Goal: Check status

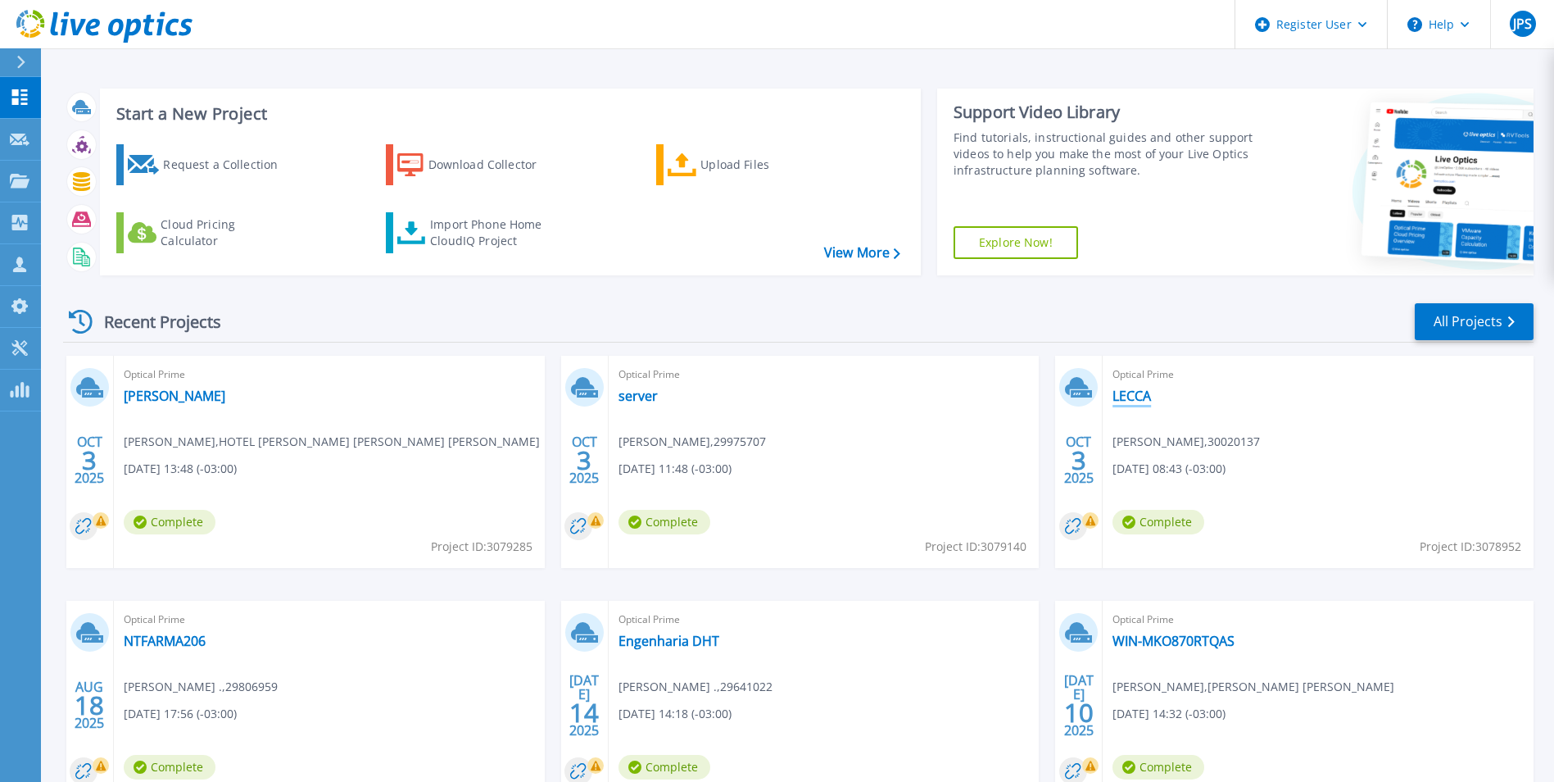
click at [1132, 399] on link "LECCA" at bounding box center [1131, 395] width 39 height 16
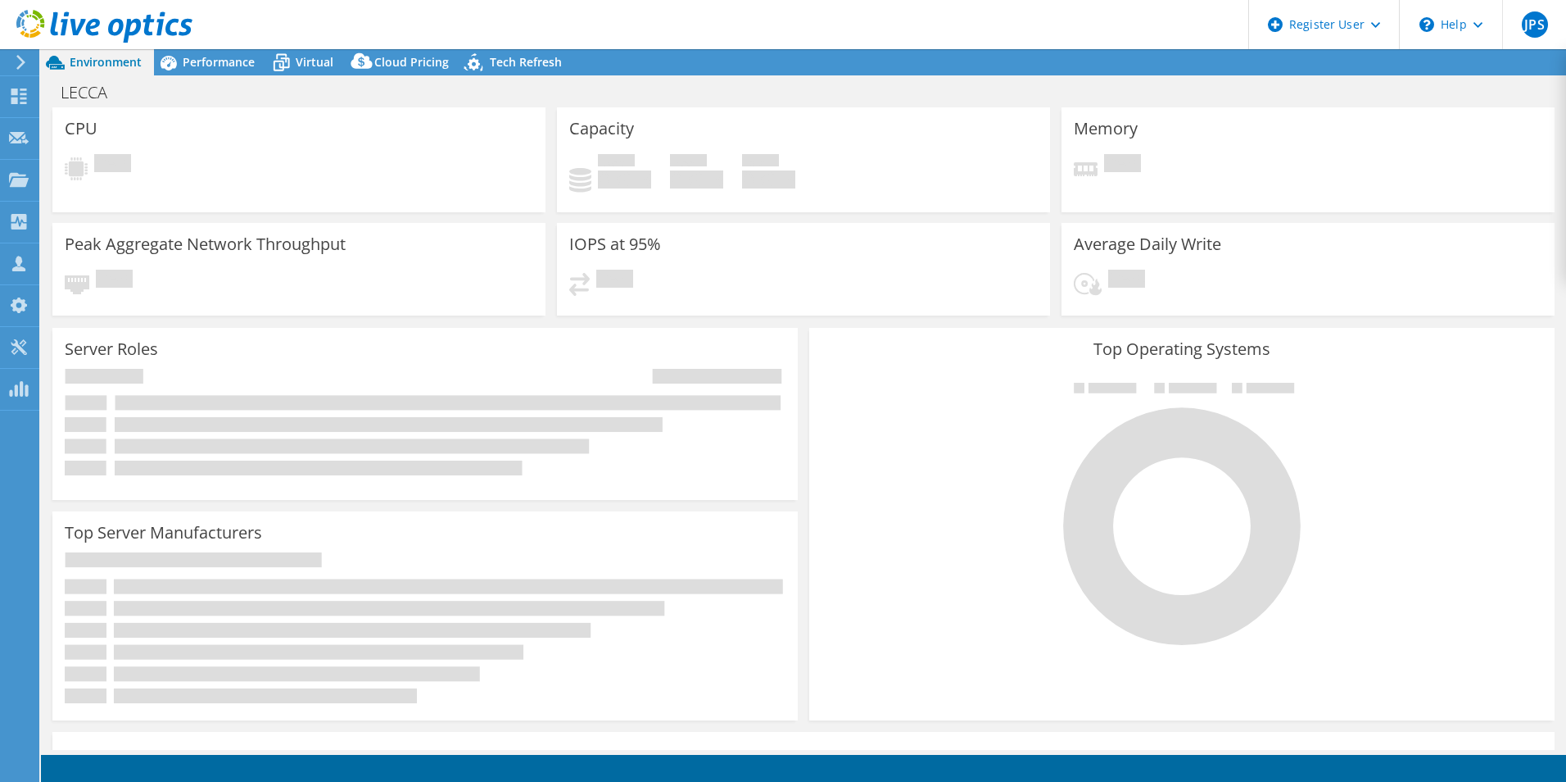
select select "USD"
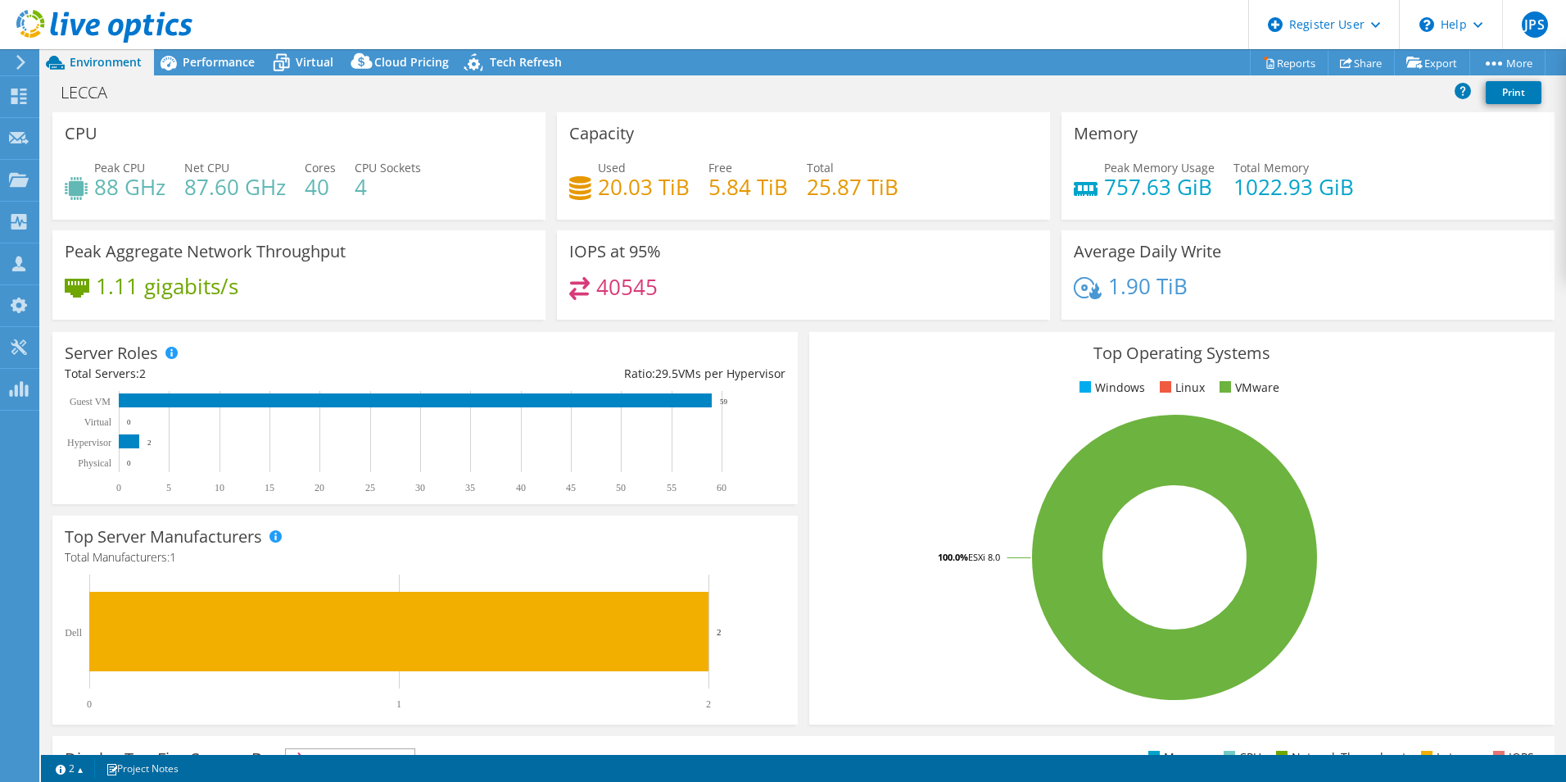
click at [765, 25] on header "JPS Dell User Joao Pedro Sousa Joao.Pedro@dell.com Dell My Profile Log Out \n H…" at bounding box center [783, 24] width 1566 height 49
